Goal: Information Seeking & Learning: Compare options

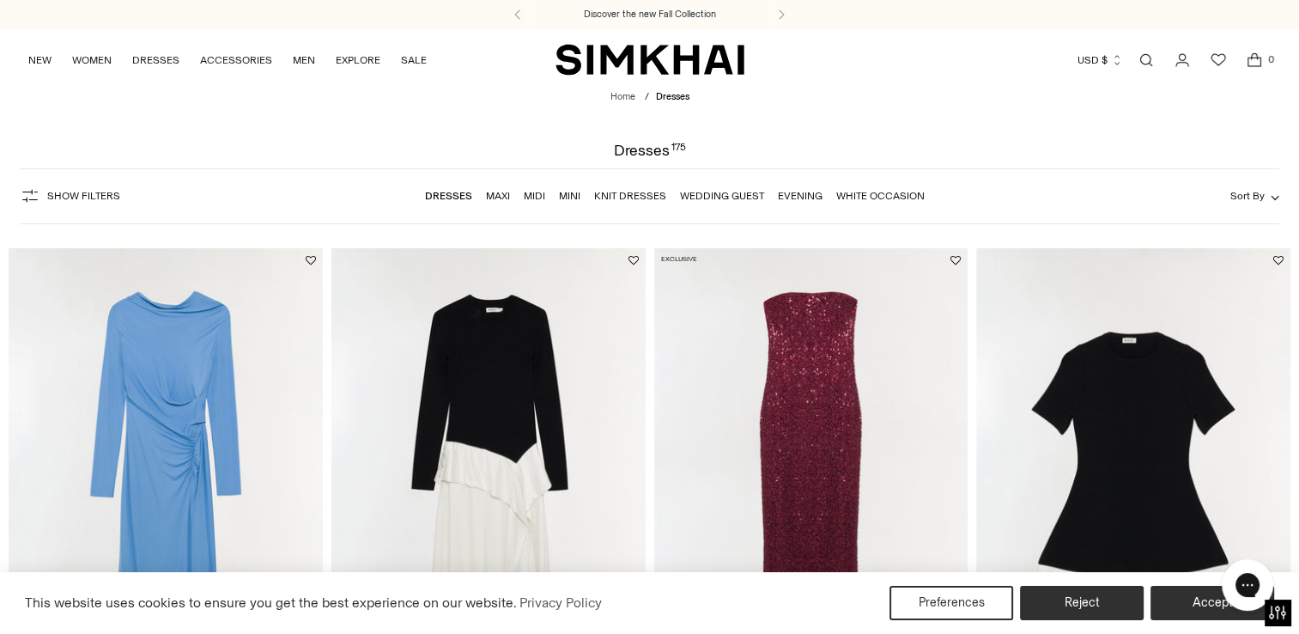
click at [714, 191] on link "Wedding Guest" at bounding box center [722, 196] width 84 height 12
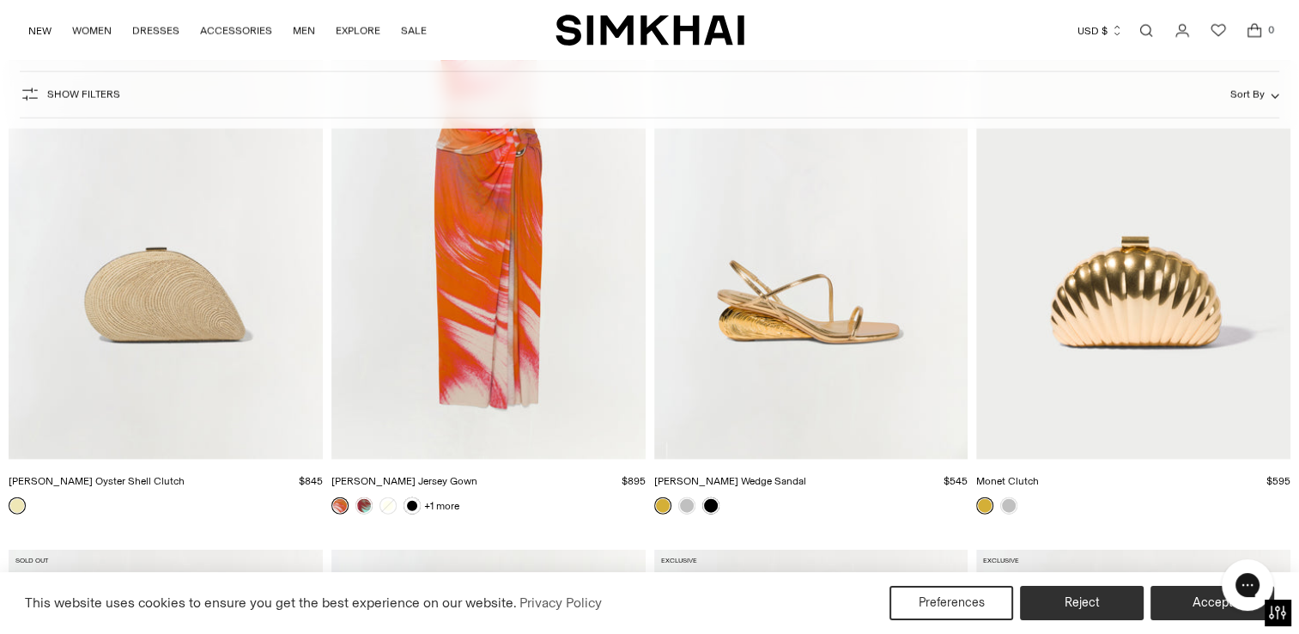
scroll to position [10357, 0]
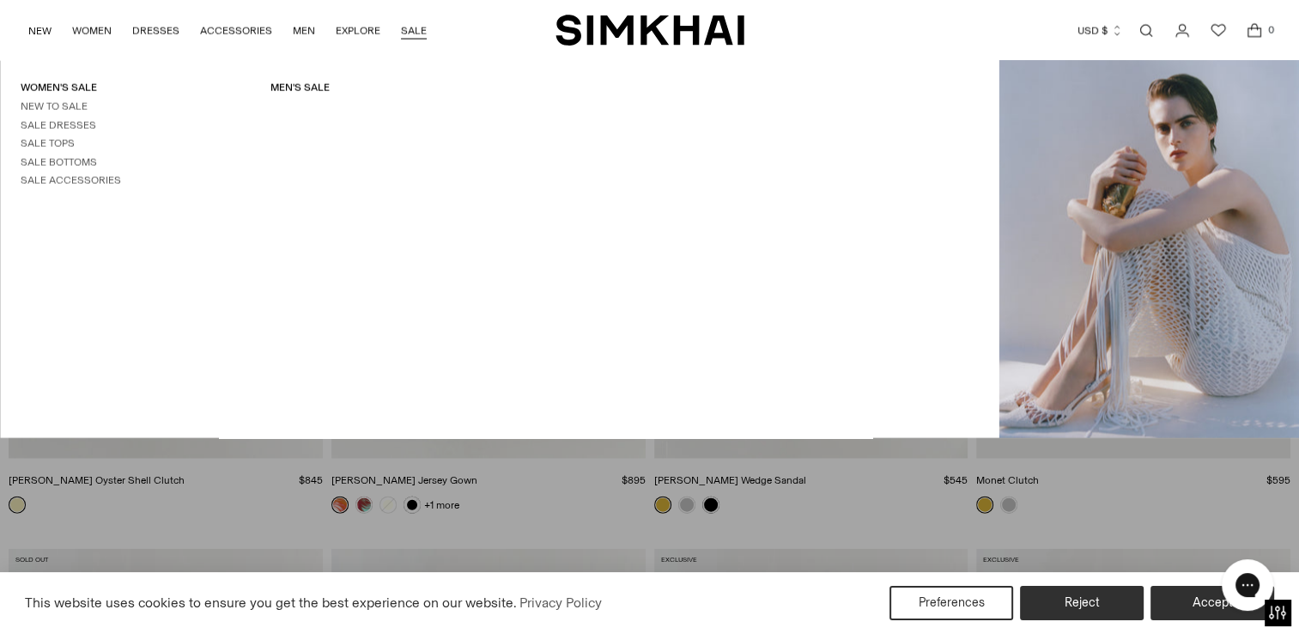
click at [409, 28] on link "SALE" at bounding box center [414, 31] width 26 height 38
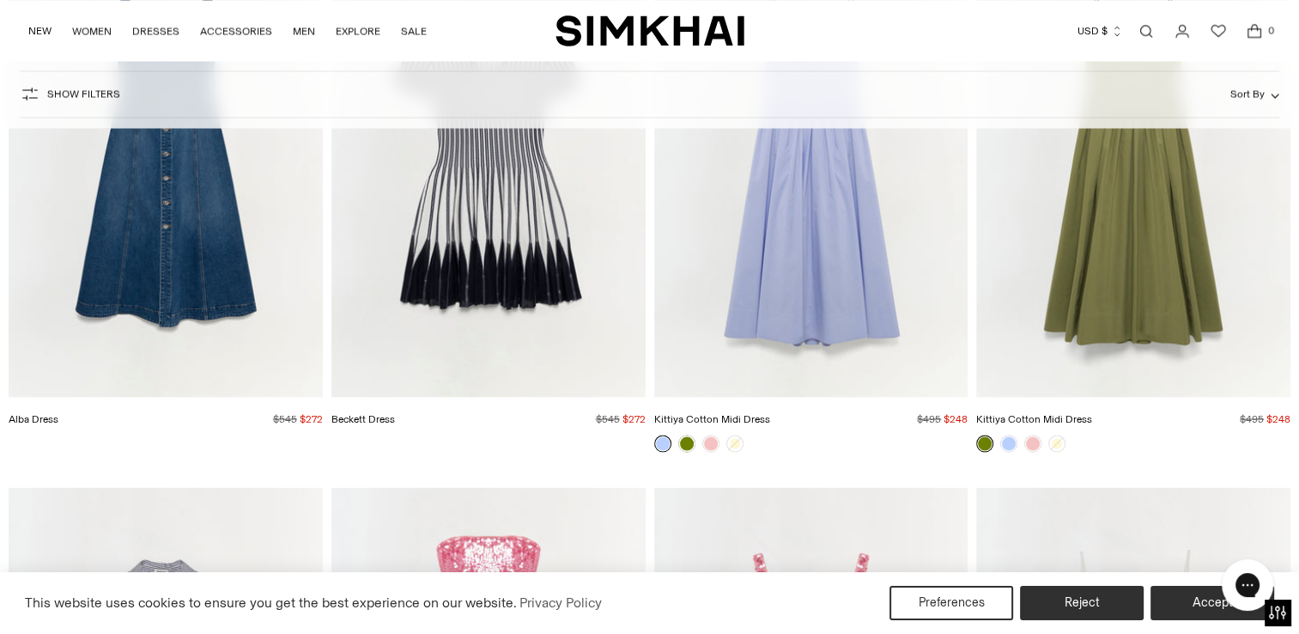
scroll to position [3329, 0]
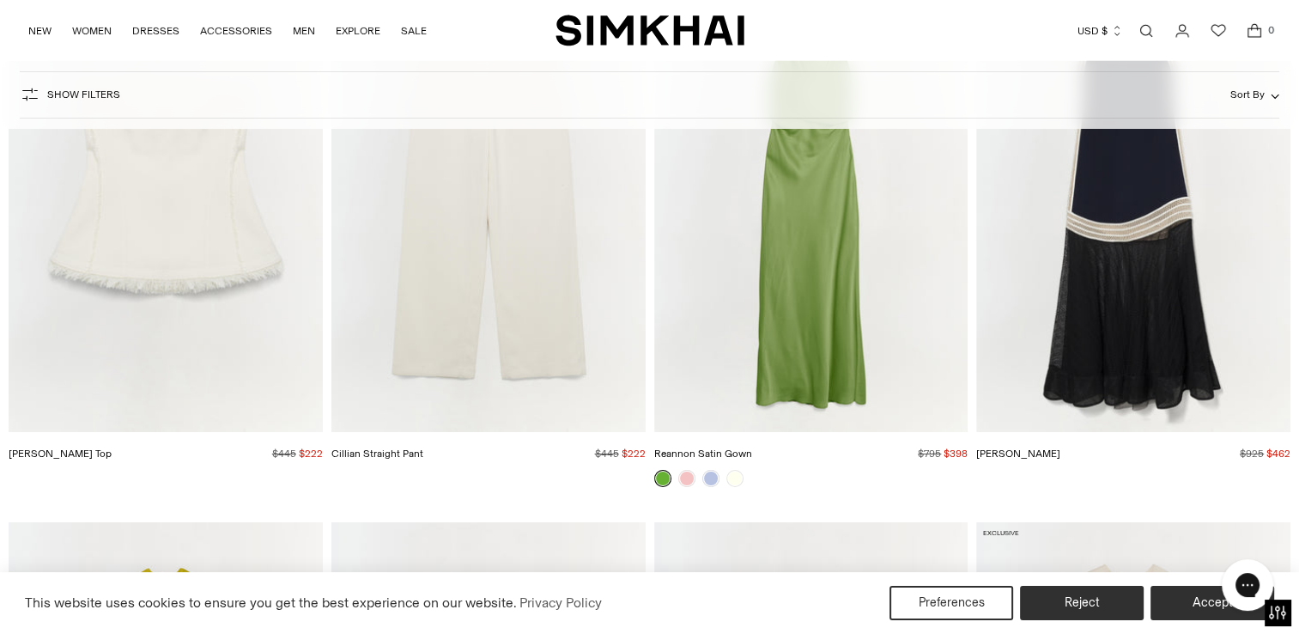
scroll to position [12570, 0]
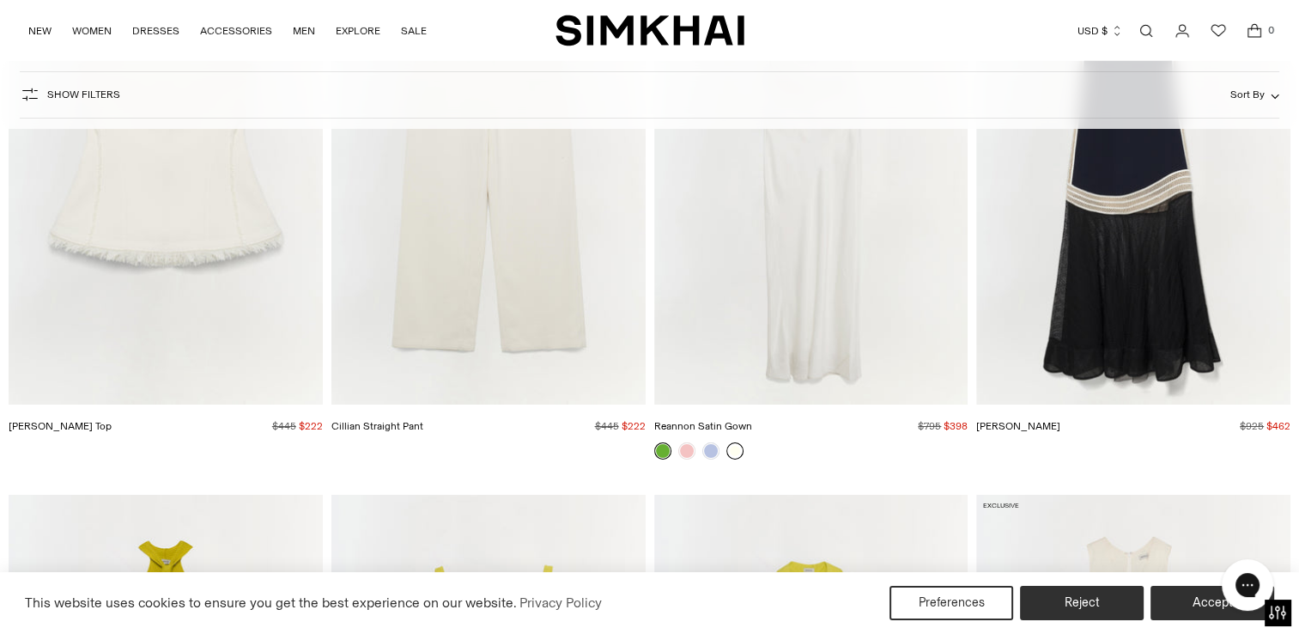
click at [733, 448] on link at bounding box center [735, 450] width 17 height 17
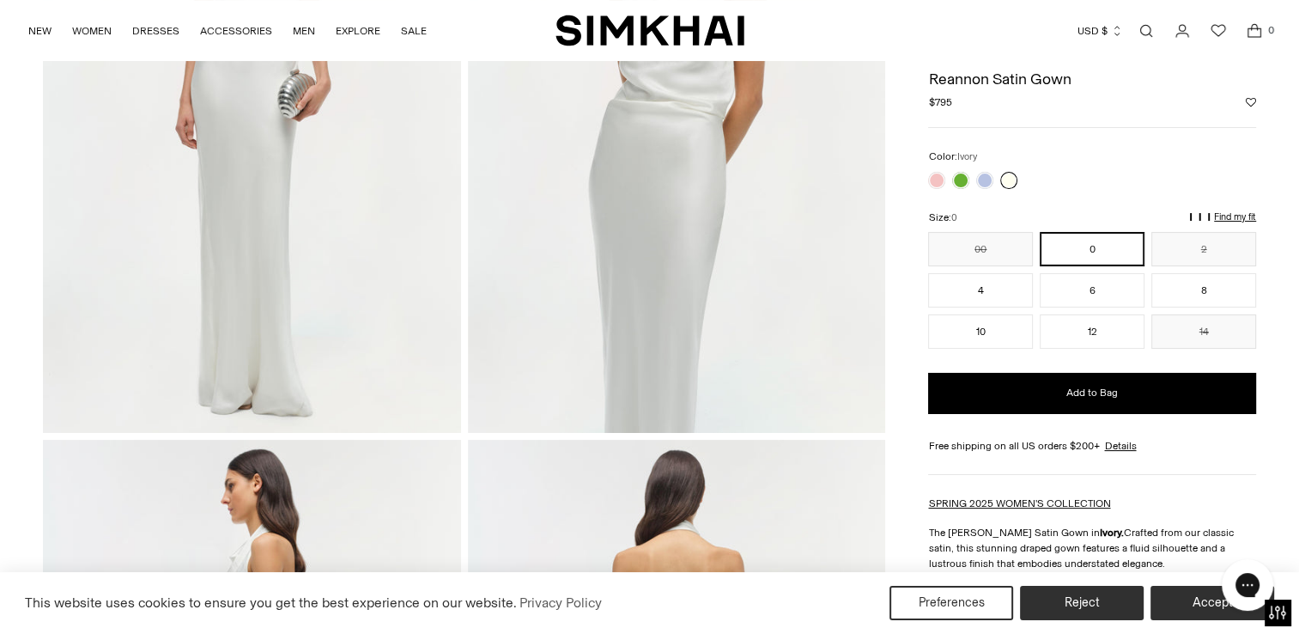
scroll to position [318, 0]
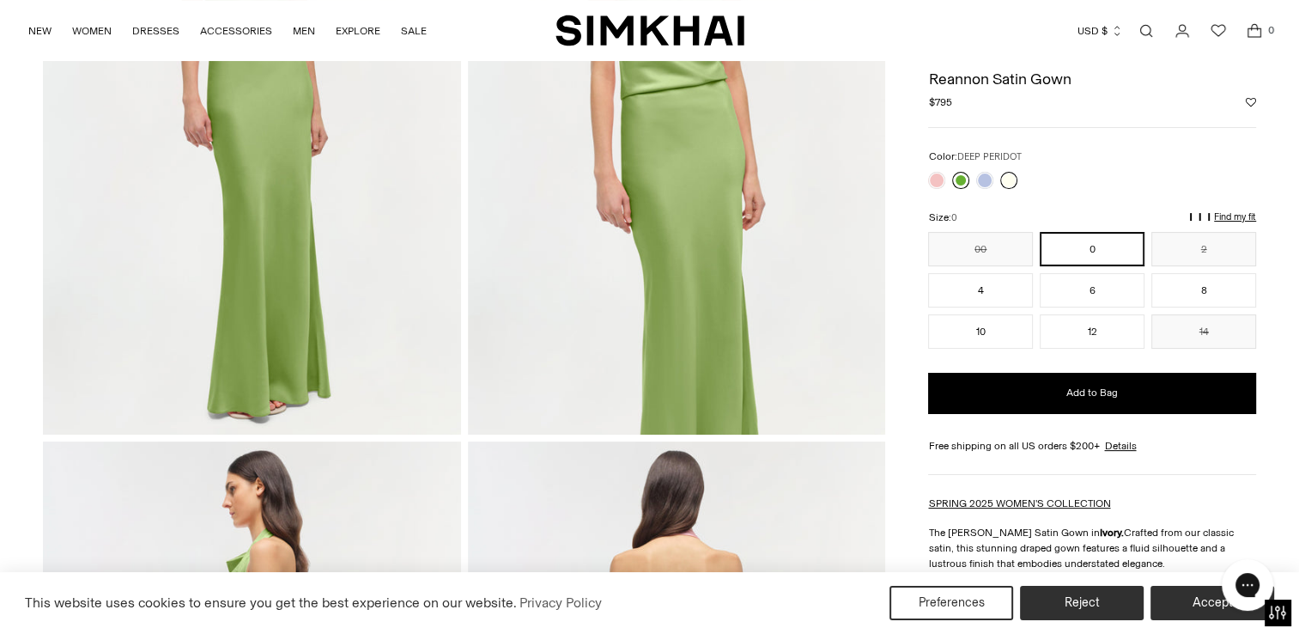
click at [958, 183] on link at bounding box center [960, 180] width 17 height 17
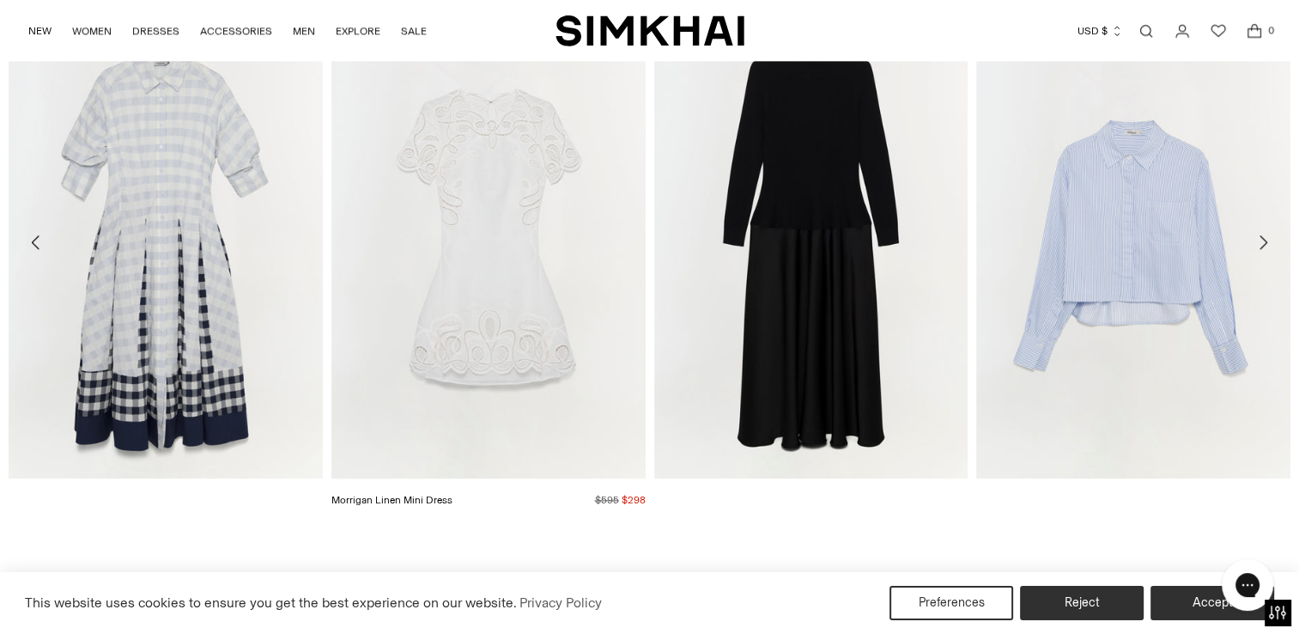
scroll to position [2092, 0]
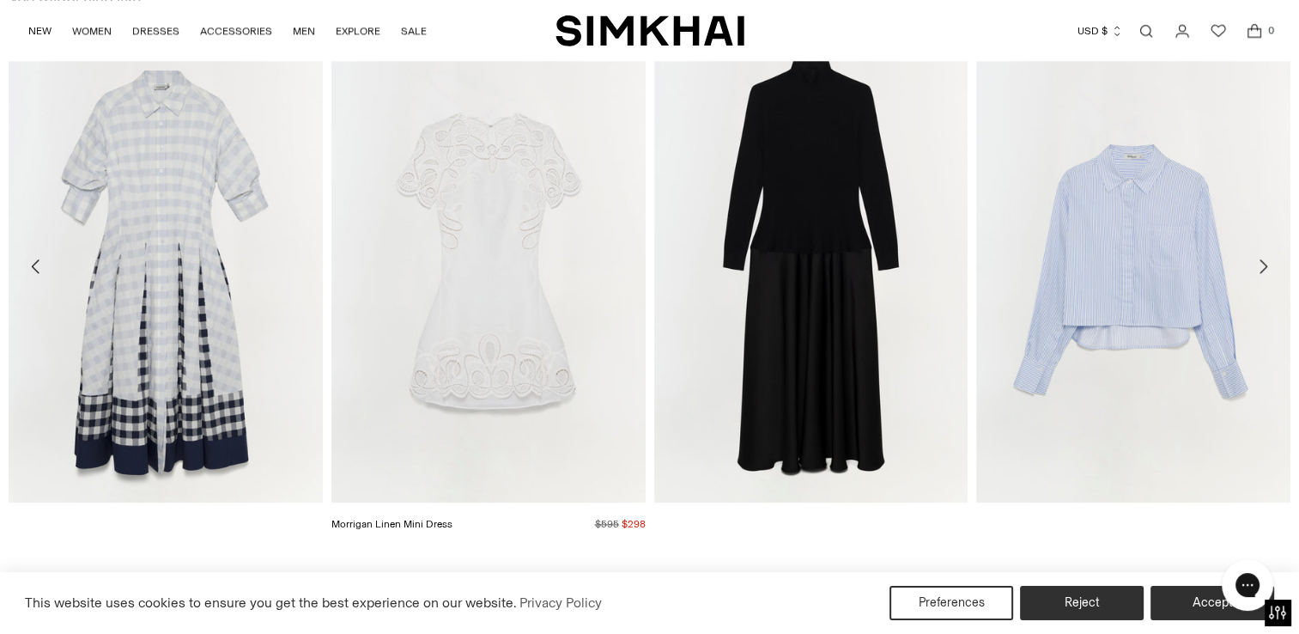
click at [0, 0] on img "Morrigan Linen Mini Dress" at bounding box center [0, 0] width 0 height 0
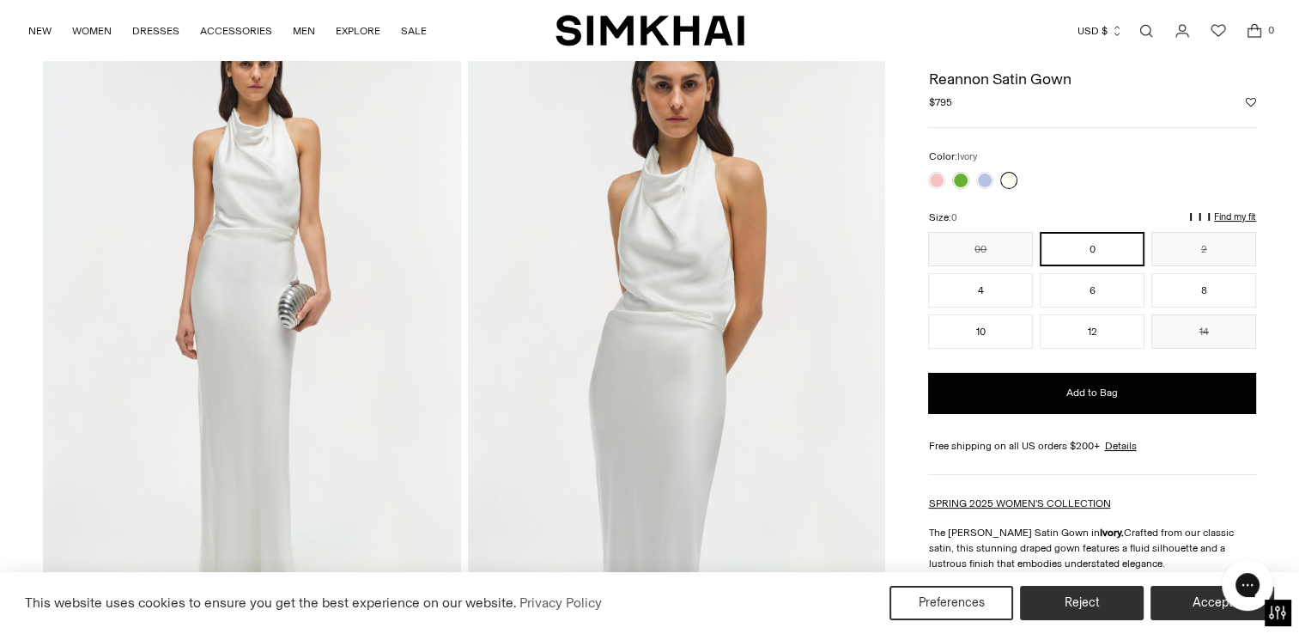
scroll to position [0, 0]
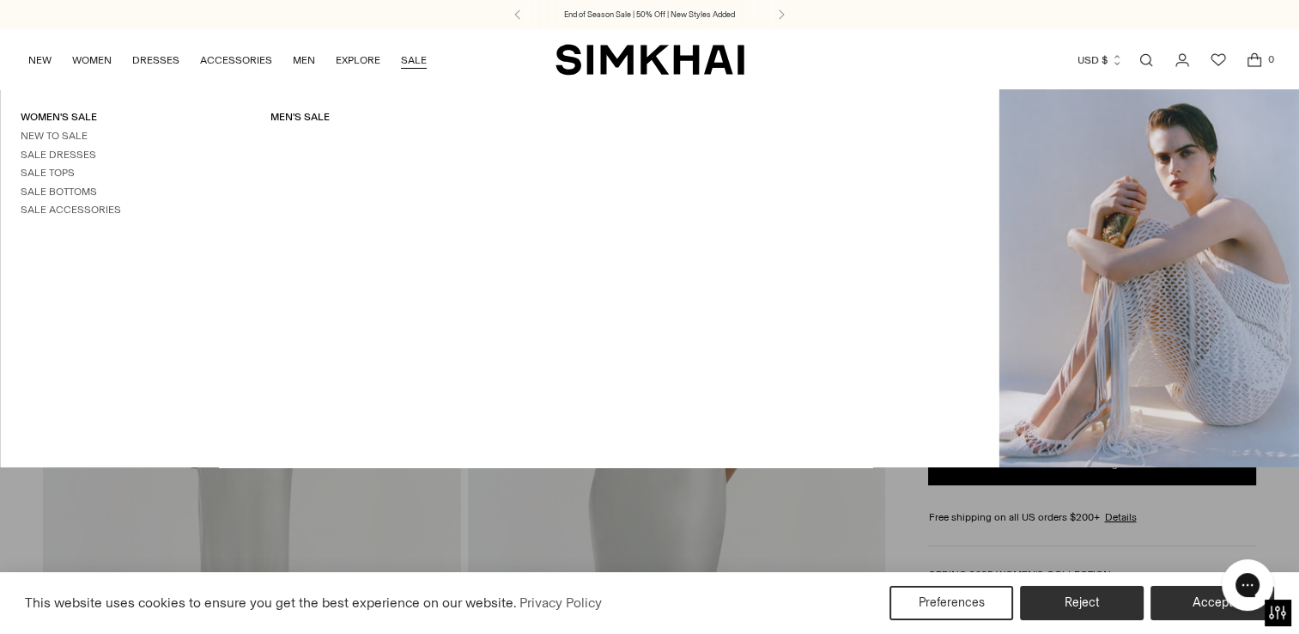
click at [402, 59] on link "SALE" at bounding box center [414, 60] width 26 height 38
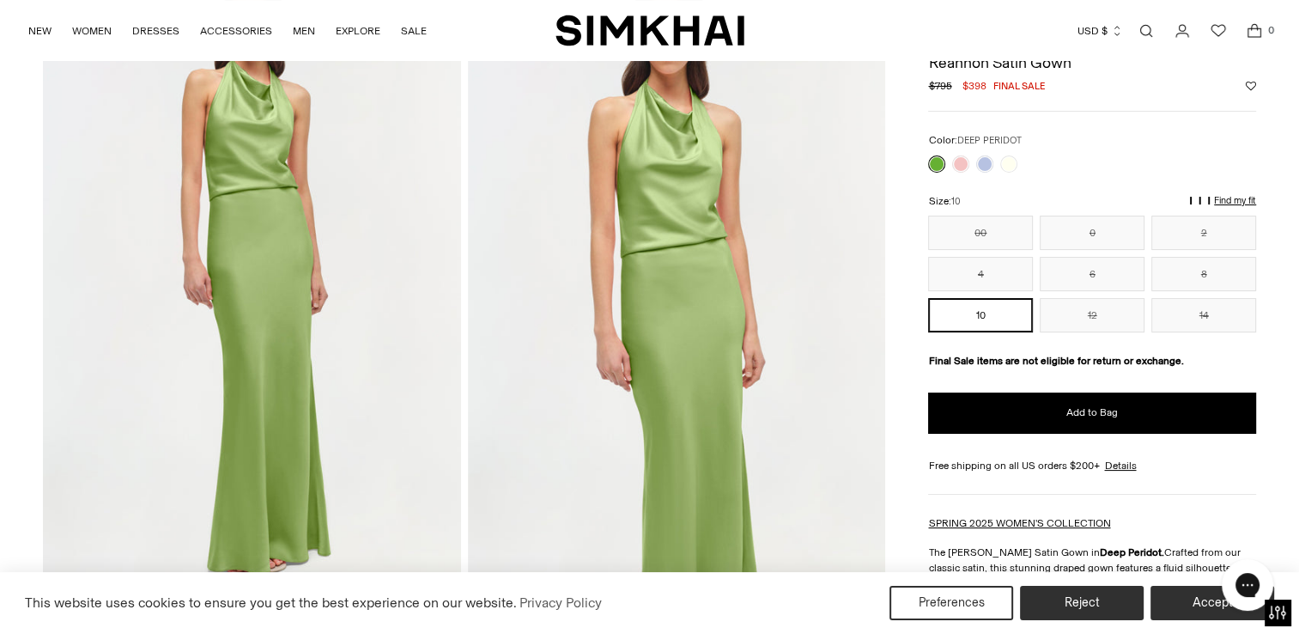
scroll to position [161, 0]
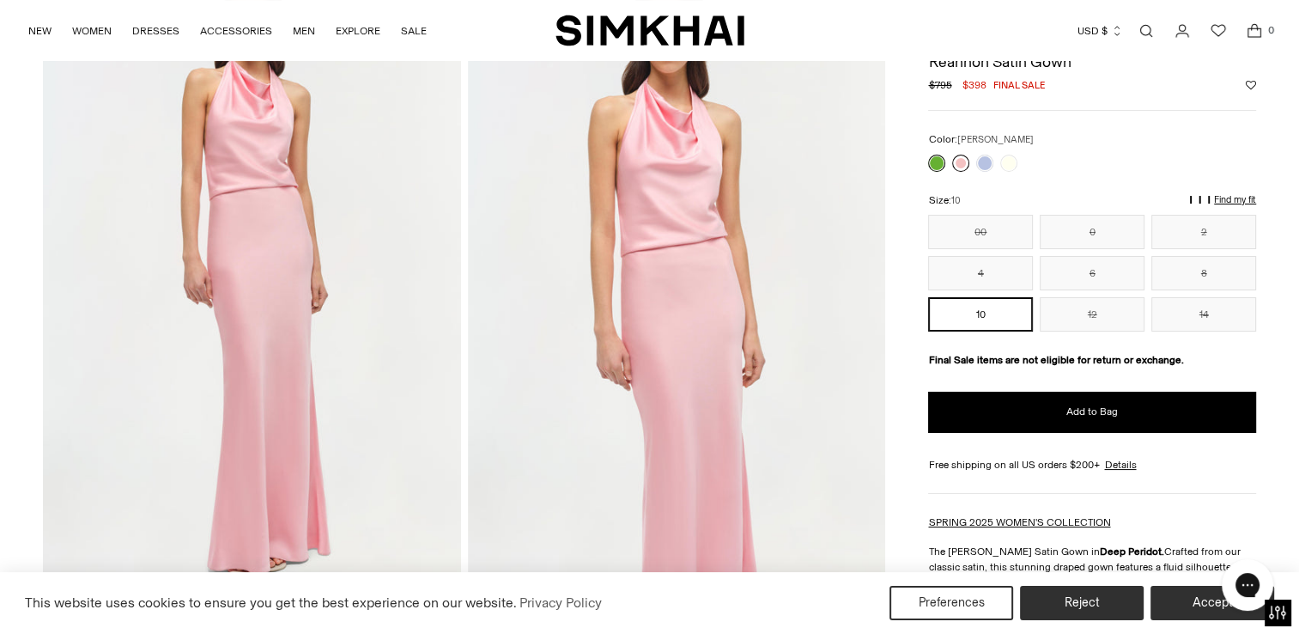
click at [961, 158] on link at bounding box center [960, 163] width 17 height 17
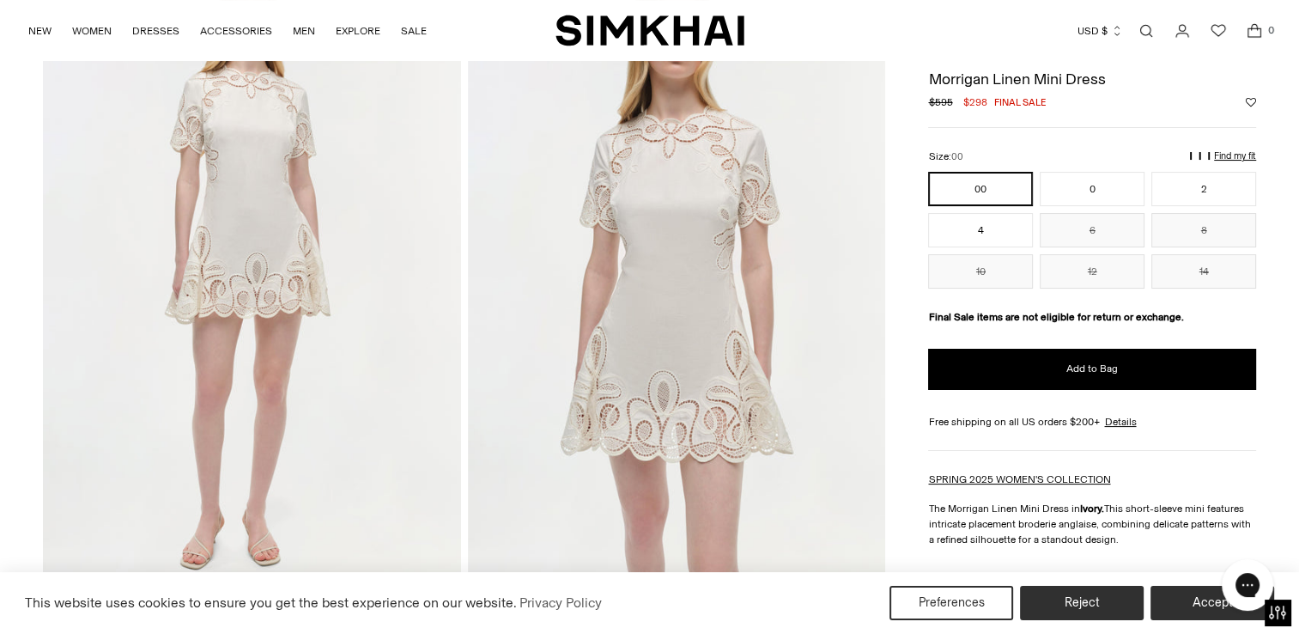
scroll to position [161, 0]
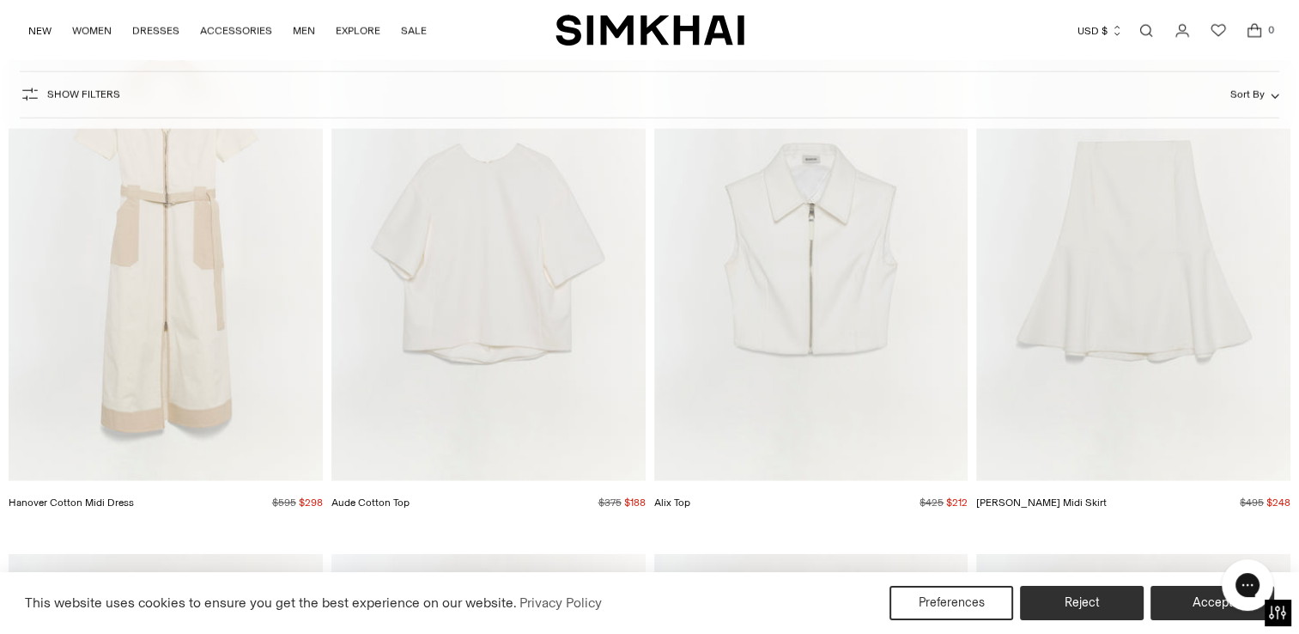
scroll to position [11103, 0]
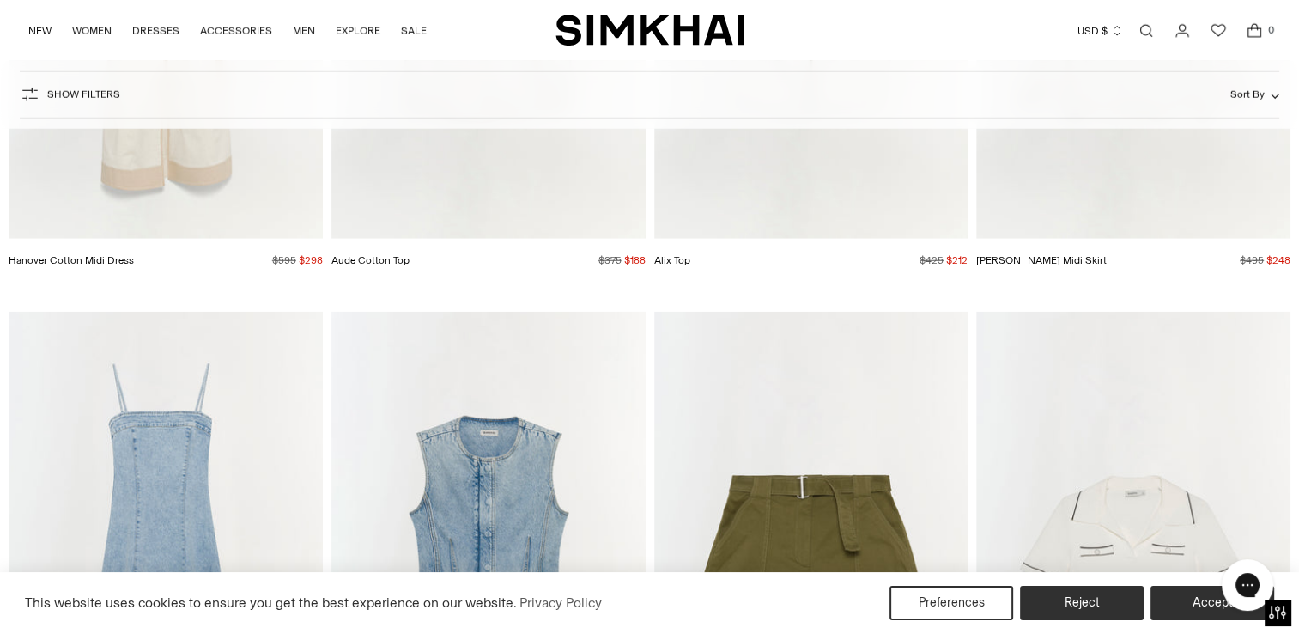
click at [0, 0] on img "Charley Denim Top" at bounding box center [0, 0] width 0 height 0
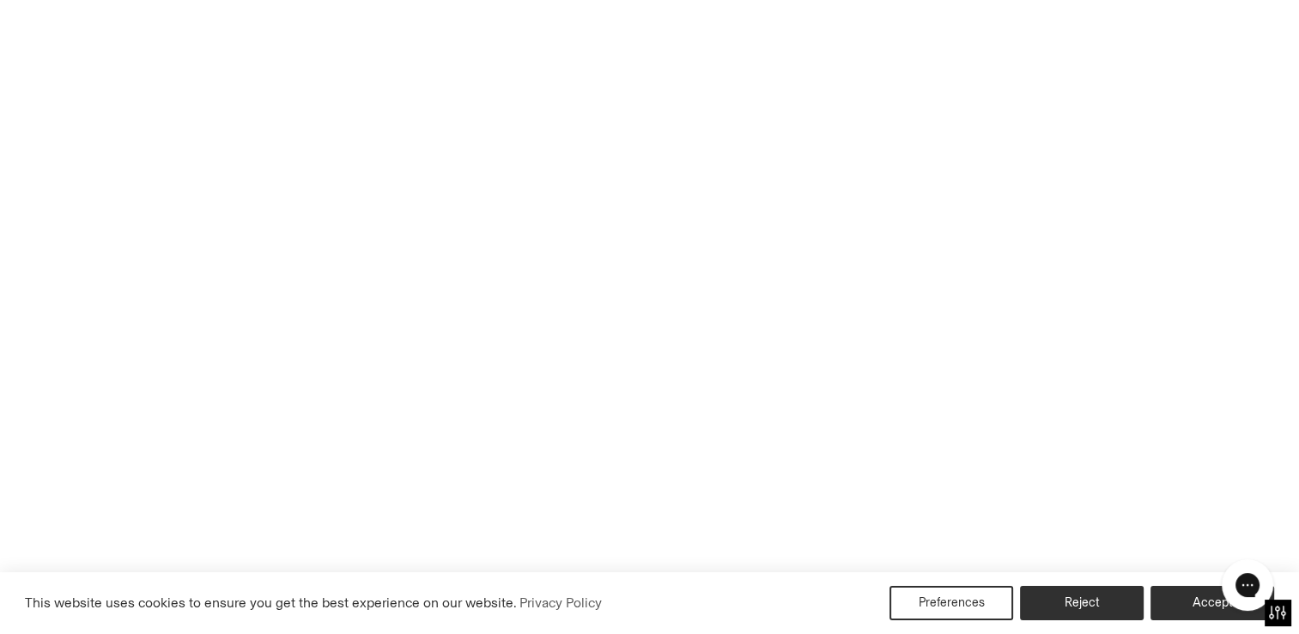
click at [0, 0] on img "Charley Denim Top" at bounding box center [0, 0] width 0 height 0
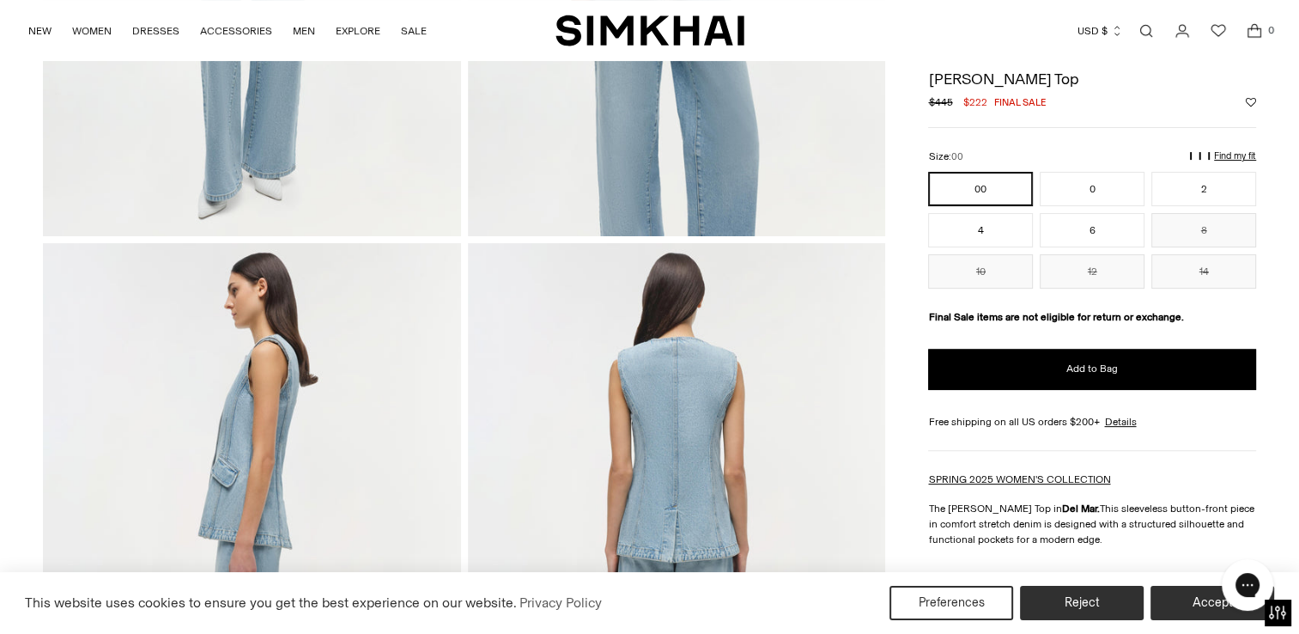
scroll to position [515, 0]
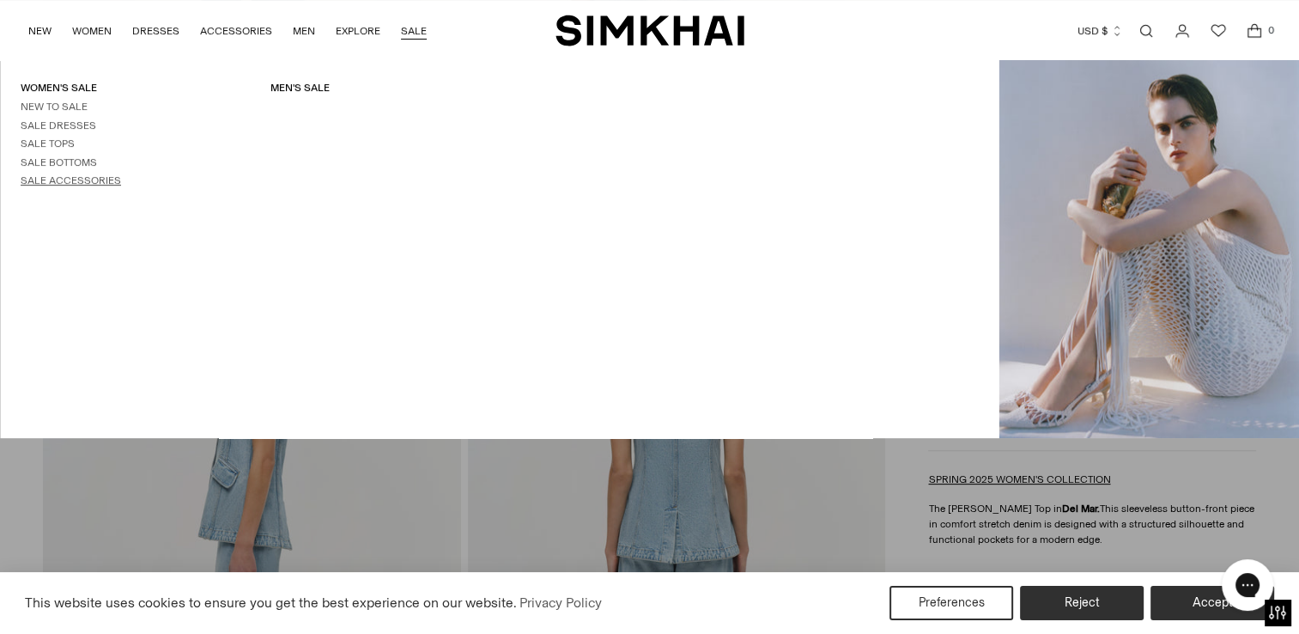
click at [100, 184] on link "Sale Accessories" at bounding box center [71, 180] width 100 height 12
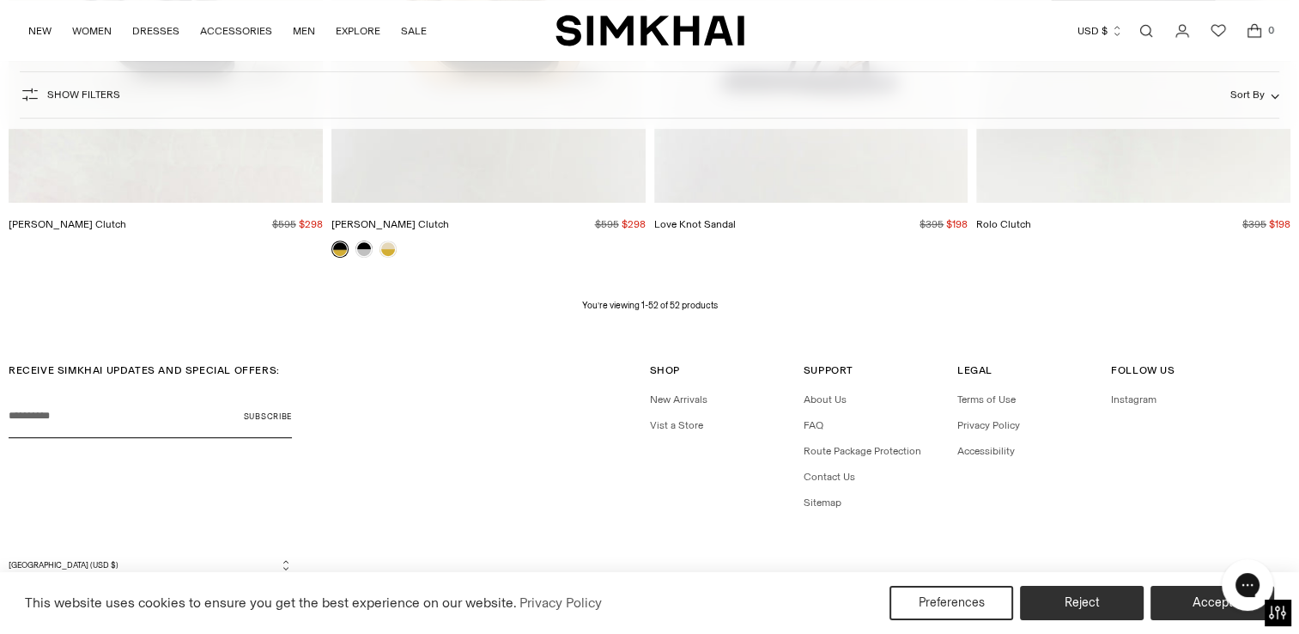
scroll to position [7173, 0]
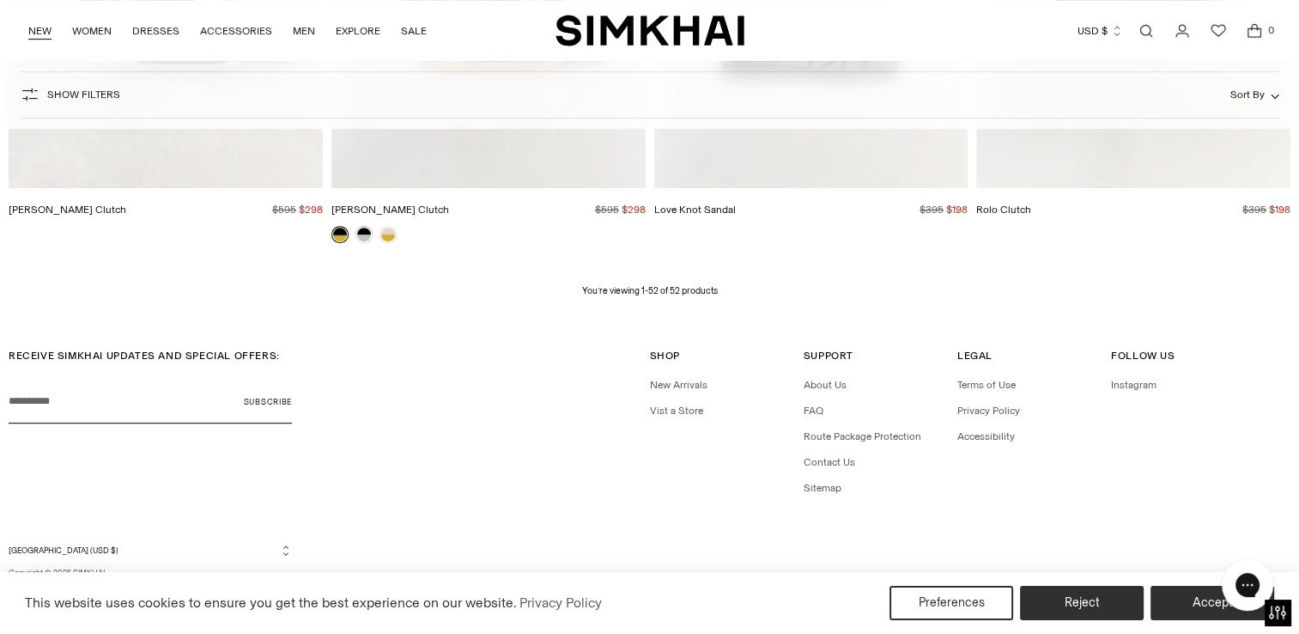
click at [41, 29] on link "NEW" at bounding box center [39, 31] width 23 height 38
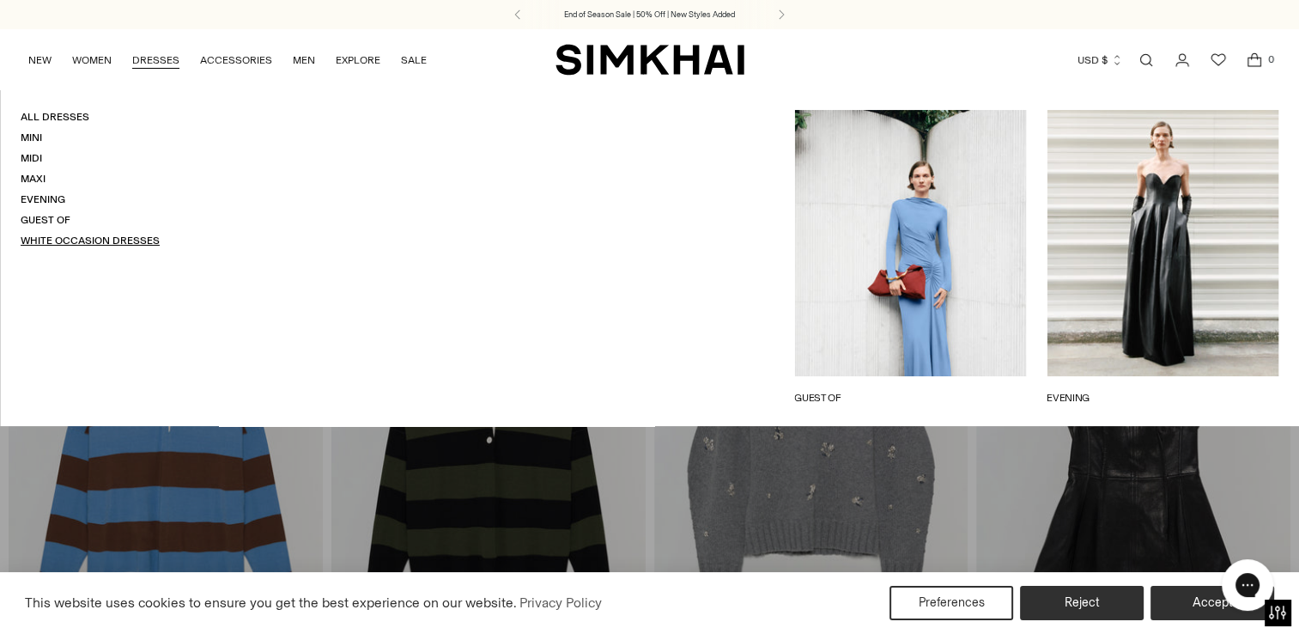
click at [112, 245] on link "White Occasion Dresses" at bounding box center [90, 240] width 139 height 12
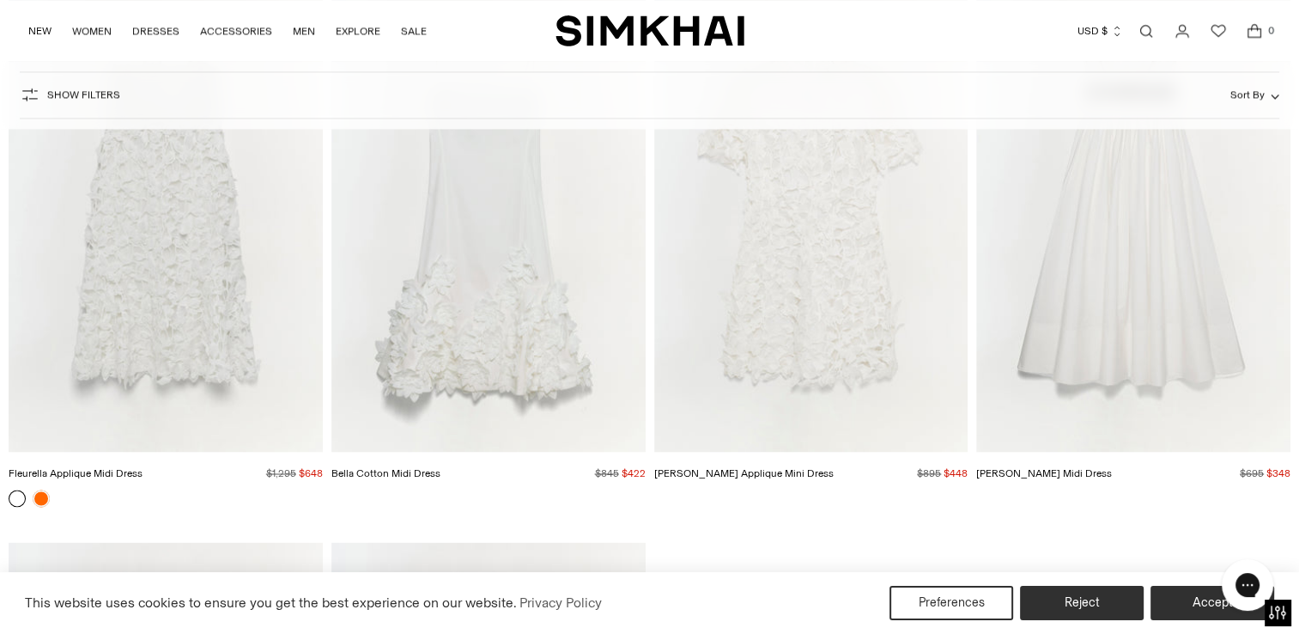
scroll to position [9217, 0]
